Goal: Information Seeking & Learning: Compare options

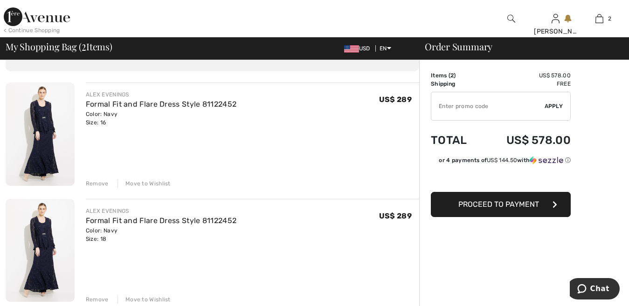
scroll to position [54, 0]
click at [191, 224] on link "Formal Fit and Flare Dress Style 81122452" at bounding box center [161, 221] width 151 height 9
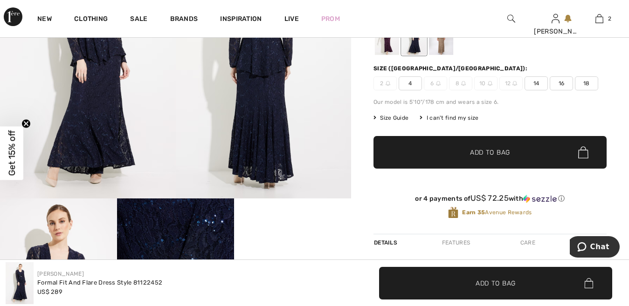
scroll to position [105, 0]
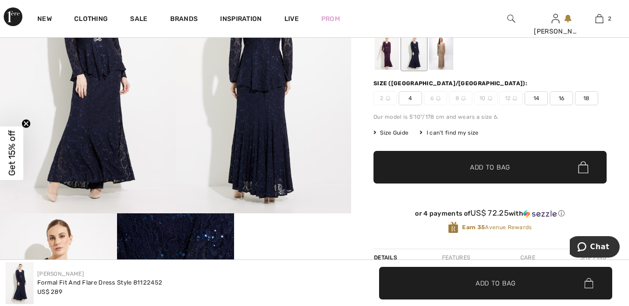
click at [398, 133] on span "Size Guide" at bounding box center [390, 133] width 35 height 8
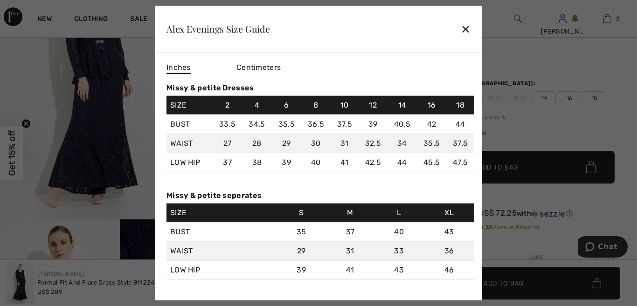
click at [467, 34] on div "✕" at bounding box center [465, 29] width 10 height 20
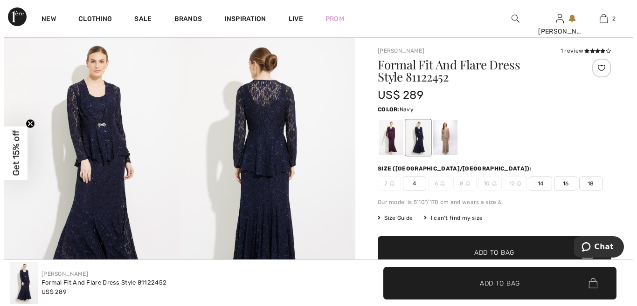
scroll to position [20, 0]
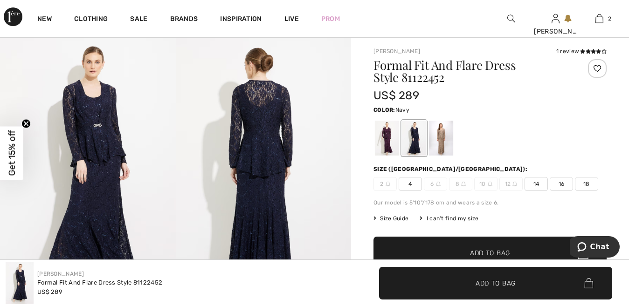
click at [91, 144] on img at bounding box center [88, 167] width 176 height 263
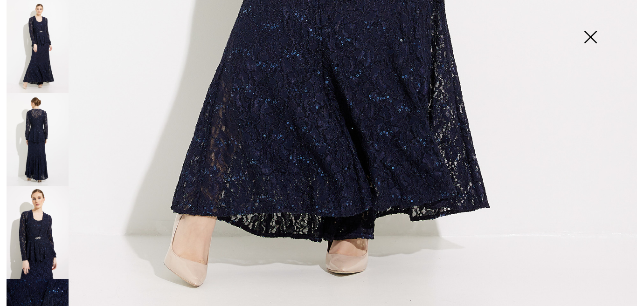
scroll to position [628, 0]
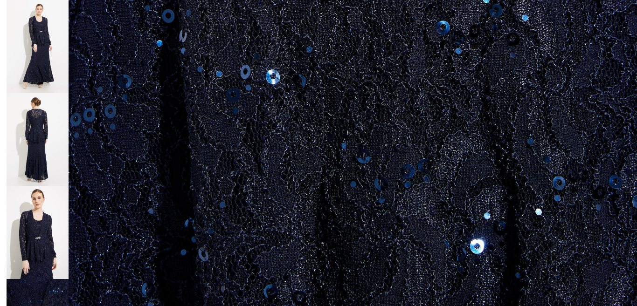
click at [46, 45] on img at bounding box center [38, 46] width 62 height 93
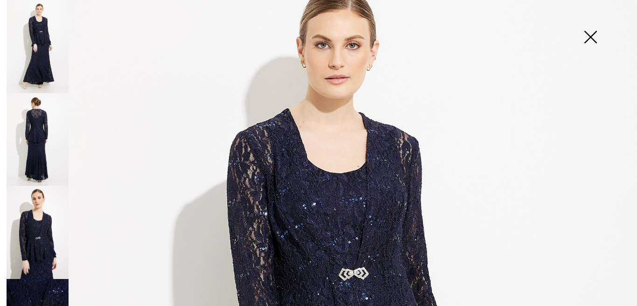
scroll to position [50, 0]
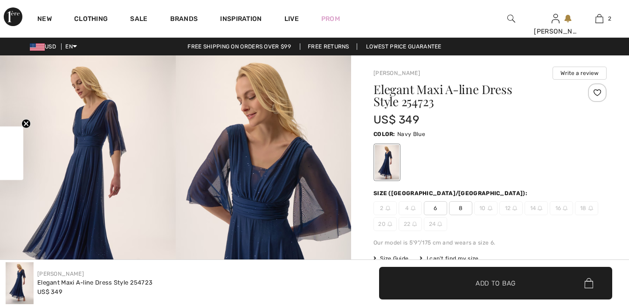
scroll to position [267, 0]
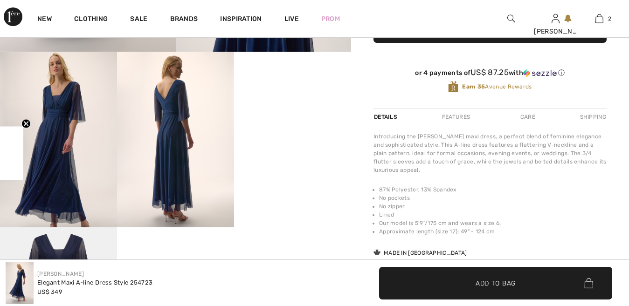
checkbox input "true"
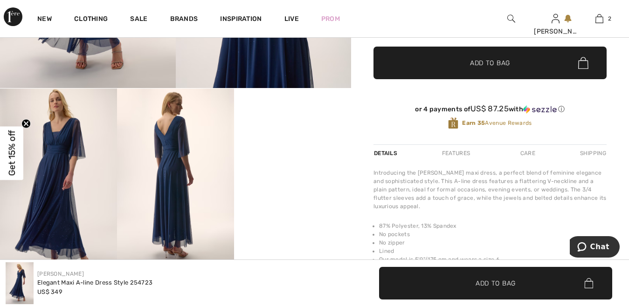
scroll to position [0, 0]
